Goal: Information Seeking & Learning: Learn about a topic

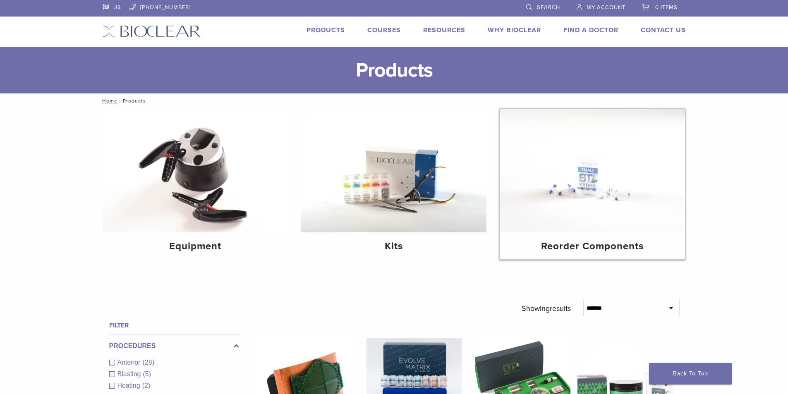
scroll to position [124, 0]
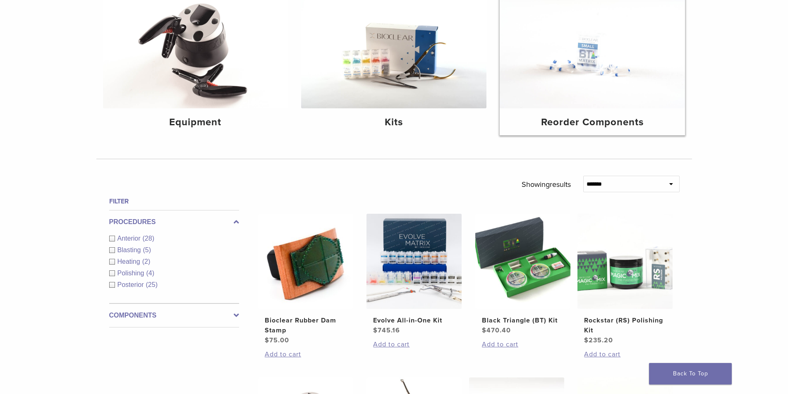
click at [631, 107] on img at bounding box center [591, 47] width 185 height 124
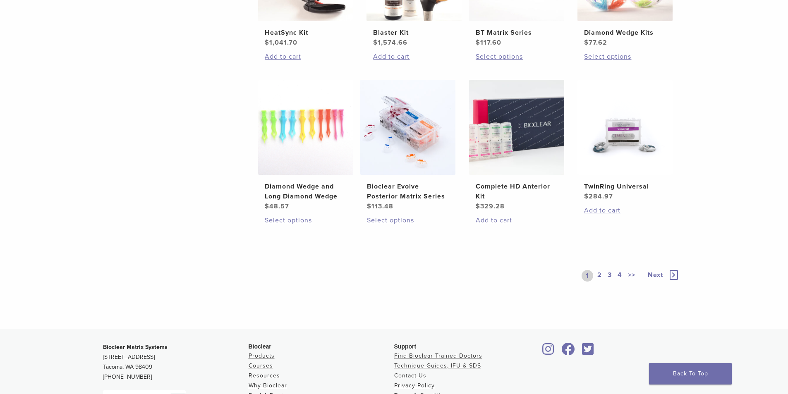
scroll to position [579, 0]
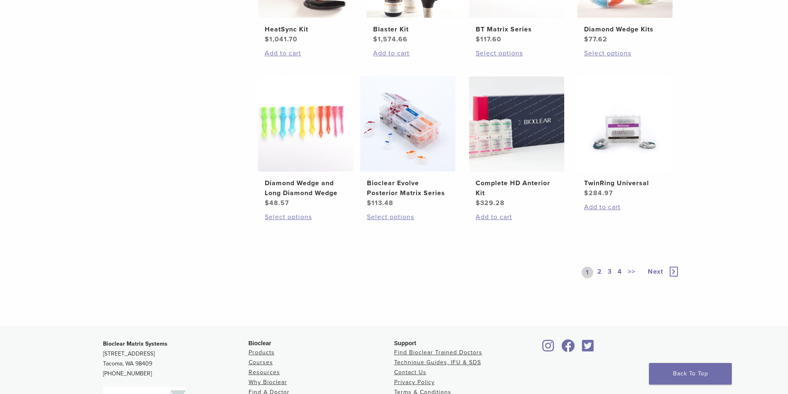
click at [598, 269] on link "2" at bounding box center [599, 273] width 8 height 12
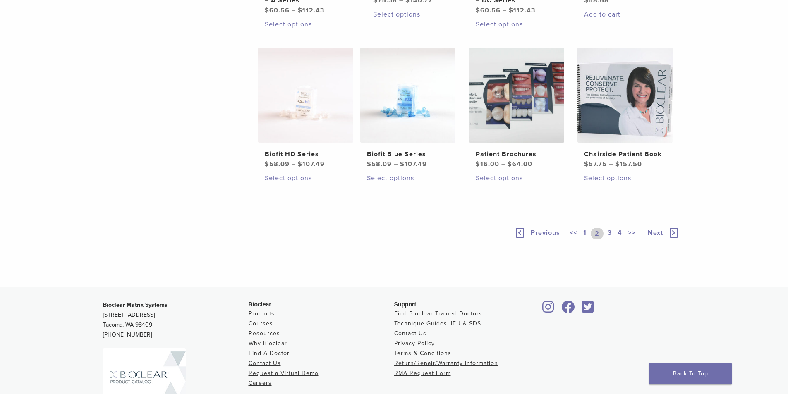
scroll to position [568, 0]
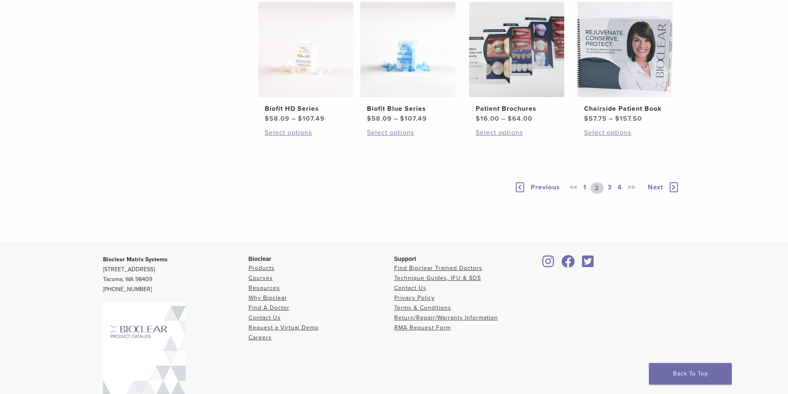
click at [609, 194] on link "3" at bounding box center [609, 188] width 7 height 12
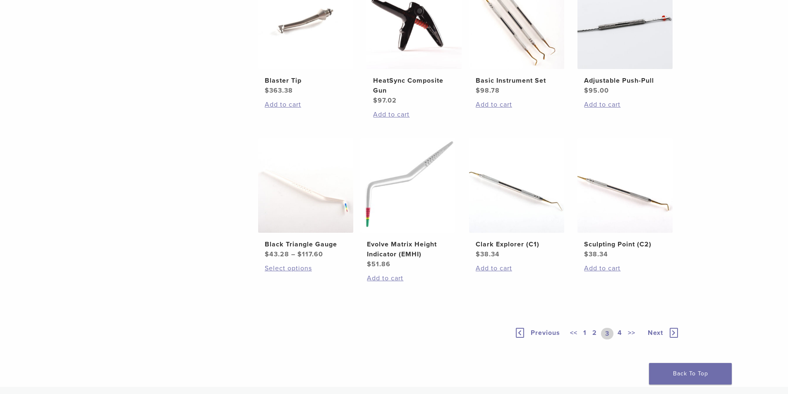
scroll to position [619, 0]
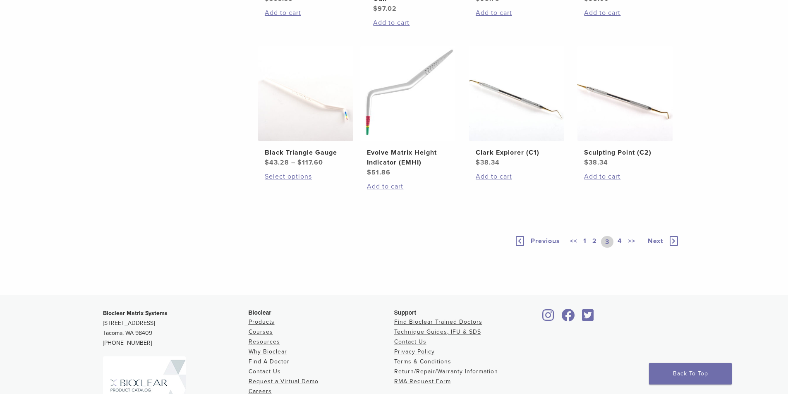
click at [623, 241] on link "4" at bounding box center [620, 242] width 8 height 12
drag, startPoint x: 751, startPoint y: 214, endPoint x: 771, endPoint y: 244, distance: 36.4
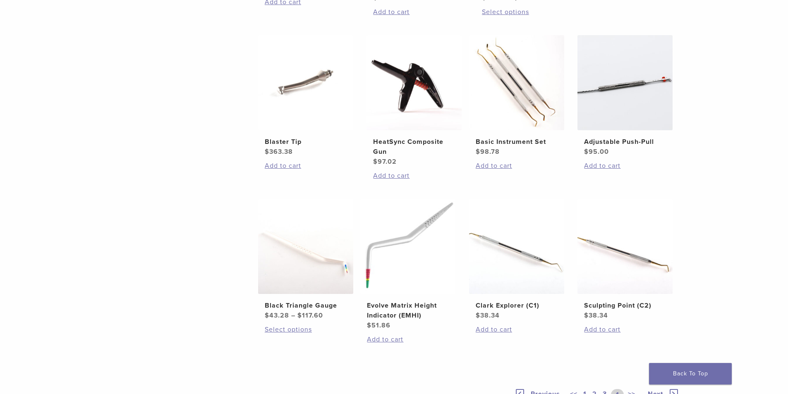
click at [759, 234] on div "**********" at bounding box center [394, 45] width 788 height 806
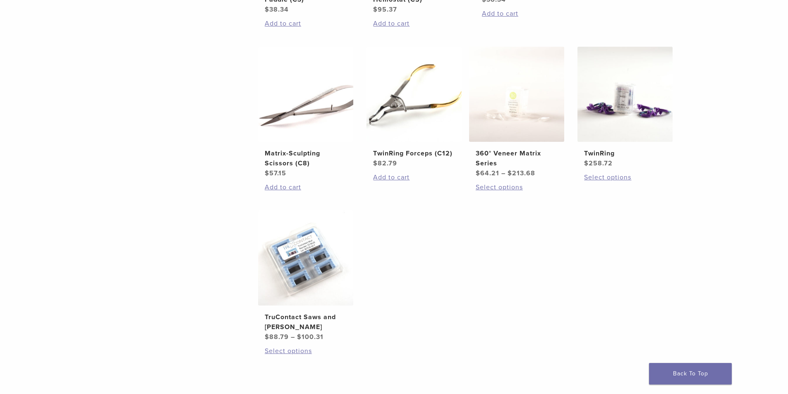
drag, startPoint x: 769, startPoint y: 230, endPoint x: 793, endPoint y: 230, distance: 24.4
click at [771, 229] on div "**********" at bounding box center [394, 57] width 788 height 806
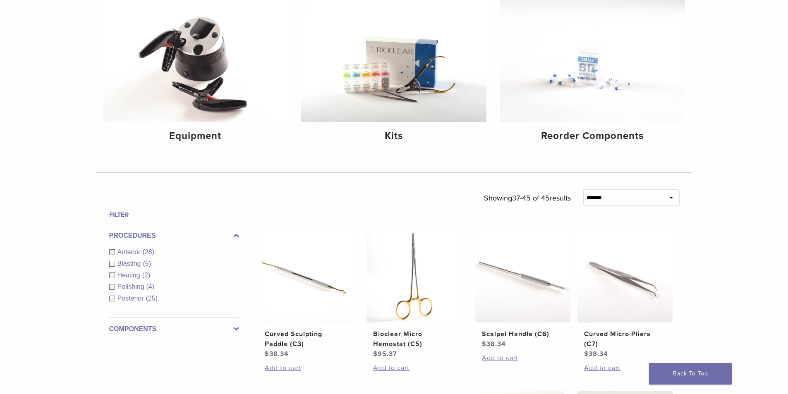
scroll to position [109, 0]
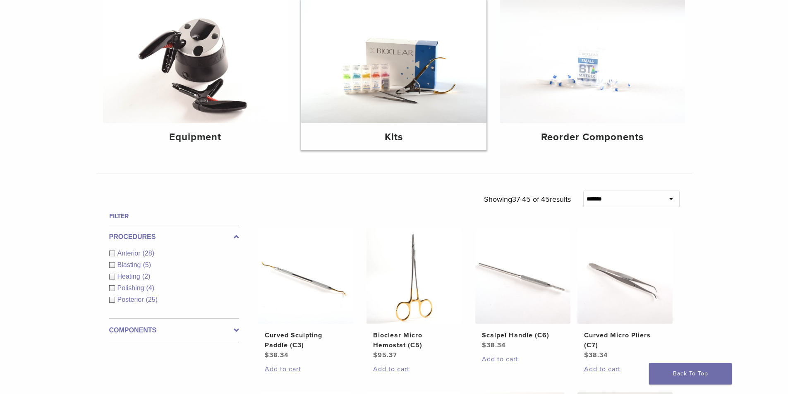
click at [432, 109] on img at bounding box center [393, 62] width 185 height 124
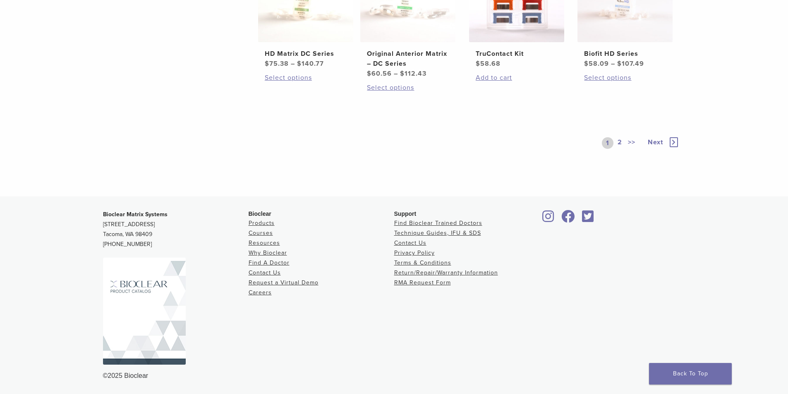
scroll to position [449, 0]
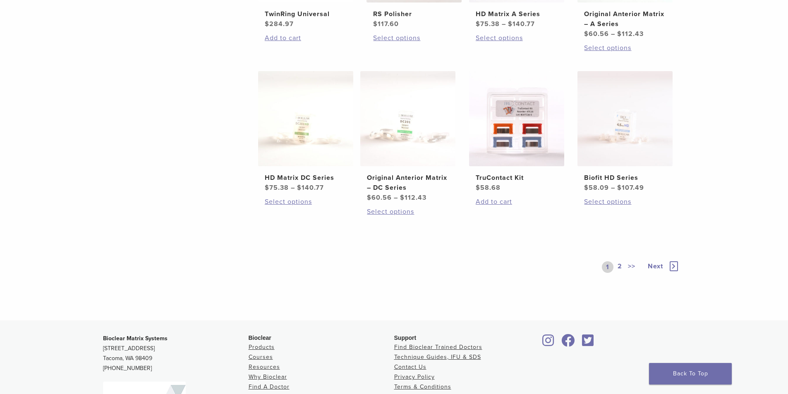
click at [659, 267] on span "Next" at bounding box center [654, 266] width 15 height 8
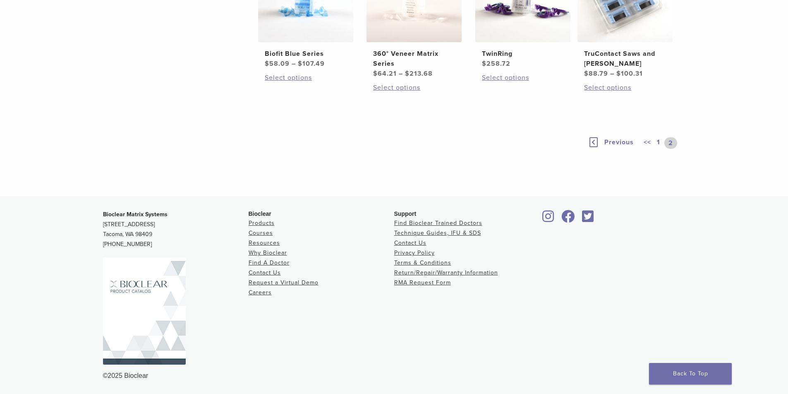
drag, startPoint x: 773, startPoint y: 151, endPoint x: 772, endPoint y: 146, distance: 5.4
click at [771, 146] on div "**********" at bounding box center [394, 30] width 788 height 334
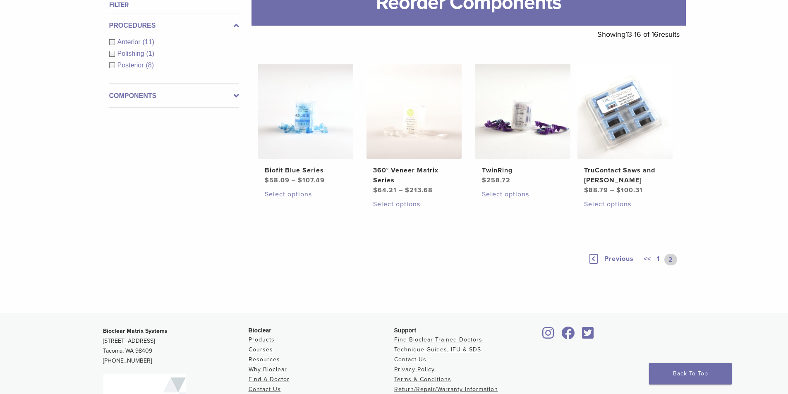
scroll to position [93, 0]
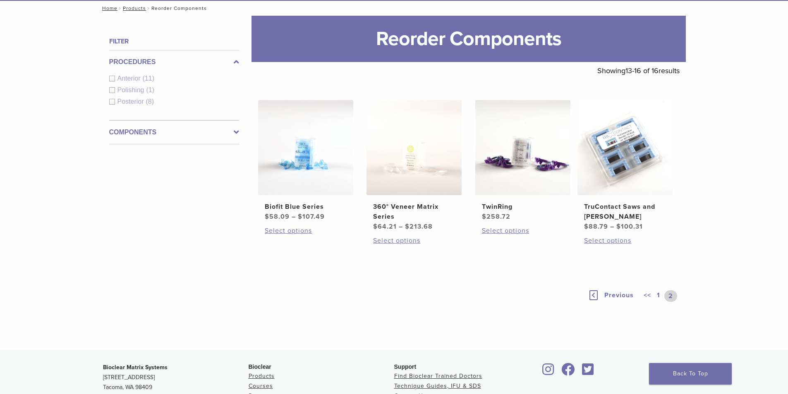
scroll to position [246, 0]
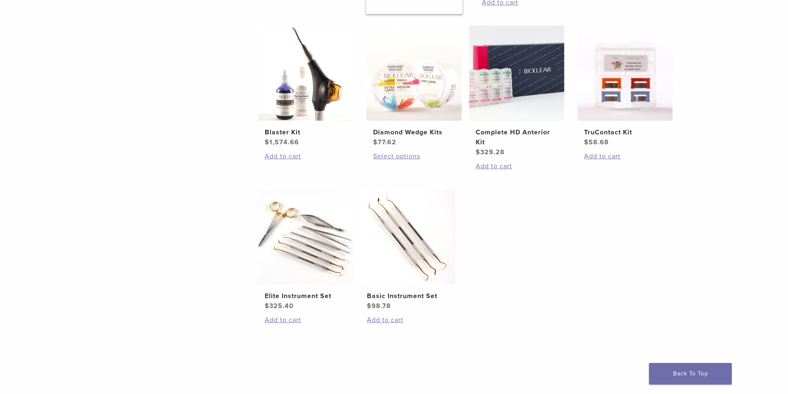
scroll to position [165, 0]
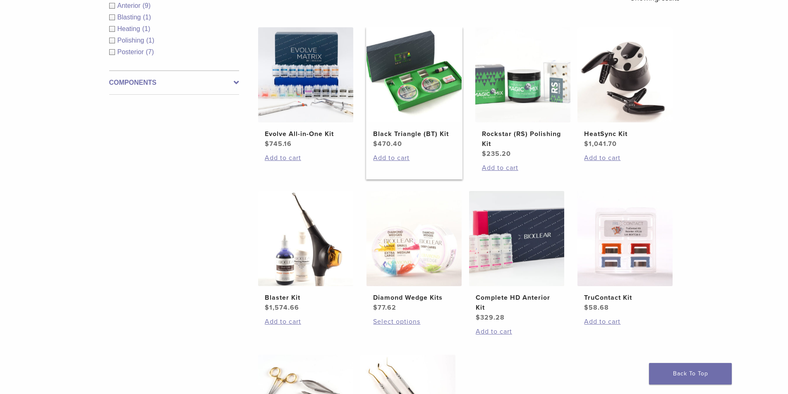
click at [424, 134] on h2 "Black Triangle (BT) Kit" at bounding box center [414, 134] width 82 height 10
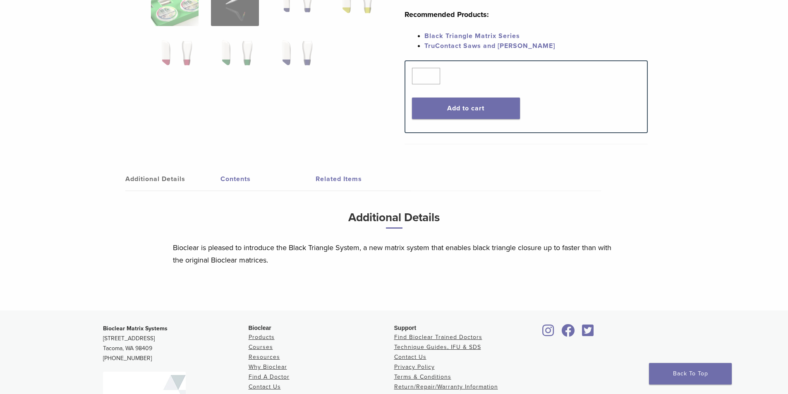
scroll to position [313, 0]
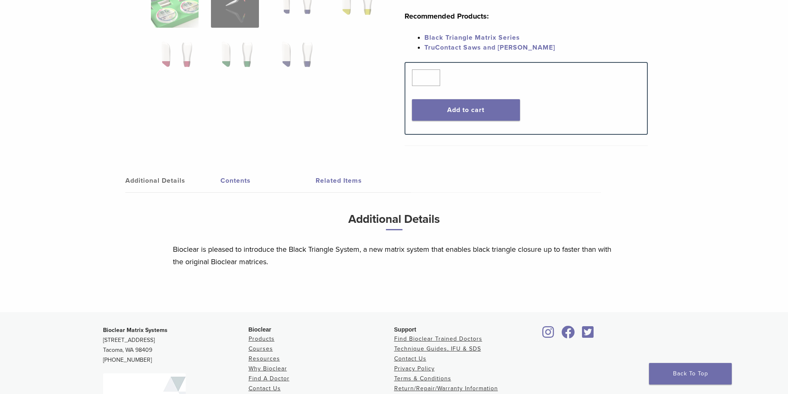
click at [243, 184] on link "Contents" at bounding box center [267, 180] width 95 height 23
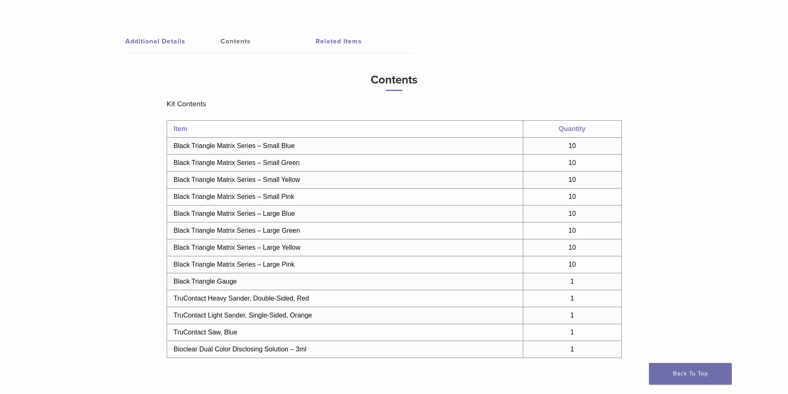
scroll to position [464, 0]
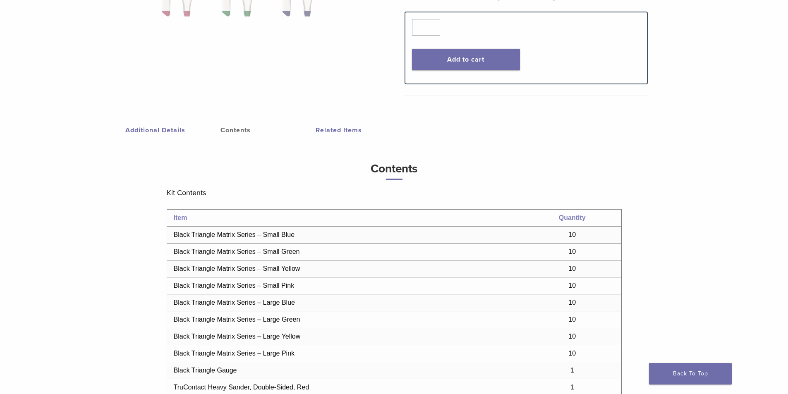
click at [756, 235] on div "Black Triangle (BT) Kit Product Code: 801003 $ 470.40 Black Triangle (BT) Kit P…" at bounding box center [394, 106] width 788 height 814
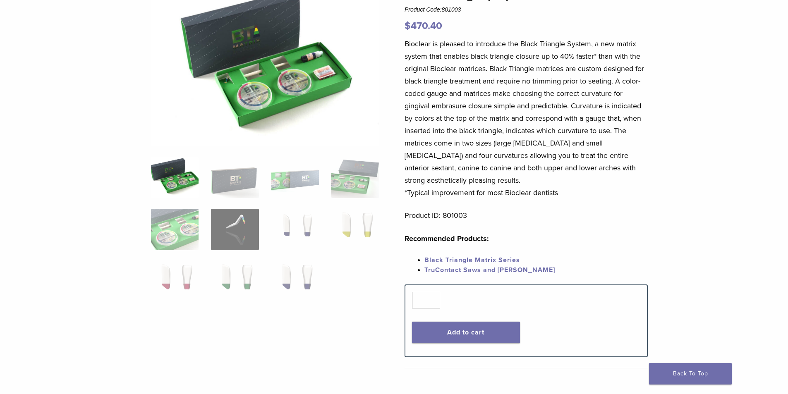
scroll to position [0, 0]
